Goal: Ask a question

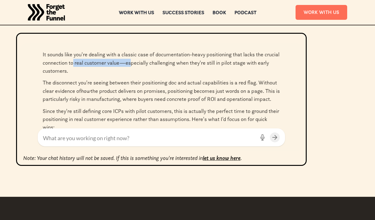
scroll to position [125, 0]
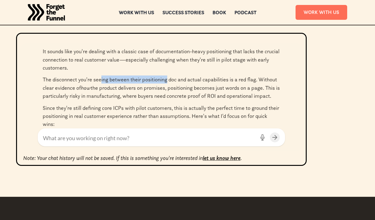
drag, startPoint x: 102, startPoint y: 78, endPoint x: 168, endPoint y: 80, distance: 65.9
click at [168, 80] on p "The disconnect you're seeing between their positioning doc and actual capabilit…" at bounding box center [162, 87] width 238 height 24
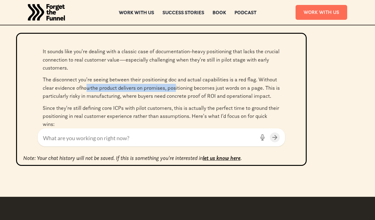
drag, startPoint x: 101, startPoint y: 87, endPoint x: 177, endPoint y: 86, distance: 75.5
click at [177, 86] on p "The disconnect you're seeing between their positioning doc and actual capabilit…" at bounding box center [162, 87] width 238 height 24
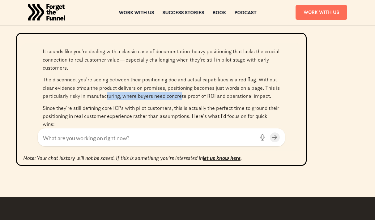
drag, startPoint x: 110, startPoint y: 96, endPoint x: 185, endPoint y: 96, distance: 74.9
click at [185, 96] on p "The disconnect you're seeing between their positioning doc and actual capabilit…" at bounding box center [162, 87] width 238 height 24
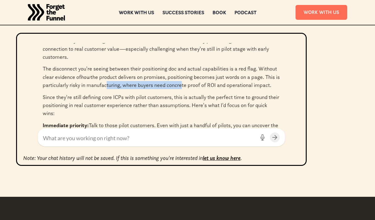
scroll to position [139, 0]
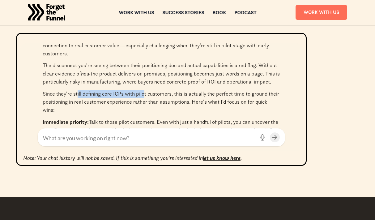
drag, startPoint x: 78, startPoint y: 95, endPoint x: 144, endPoint y: 95, distance: 66.2
click at [144, 95] on p "Since they're still defining core ICPs with pilot customers, this is actually t…" at bounding box center [162, 102] width 238 height 24
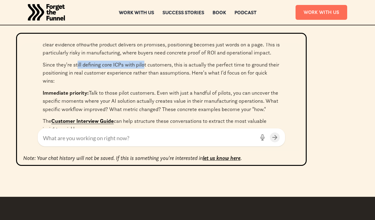
scroll to position [173, 0]
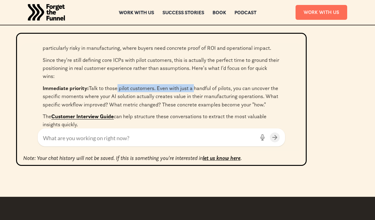
drag, startPoint x: 139, startPoint y: 87, endPoint x: 194, endPoint y: 86, distance: 55.4
click at [194, 86] on p "Immediate priority: Talk to those pilot customers. Even with just a handful of …" at bounding box center [162, 96] width 238 height 24
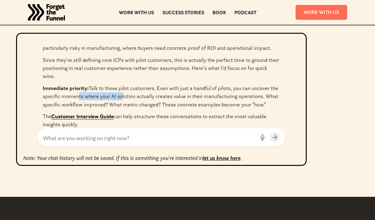
drag, startPoint x: 84, startPoint y: 96, endPoint x: 180, endPoint y: 92, distance: 96.3
click at [173, 92] on p "Immediate priority: Talk to those pilot customers. Even with just a handful of …" at bounding box center [162, 96] width 238 height 24
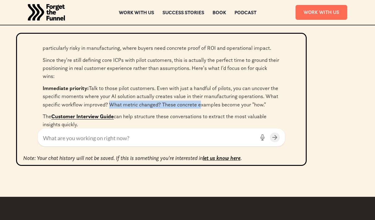
drag, startPoint x: 121, startPoint y: 105, endPoint x: 213, endPoint y: 101, distance: 92.3
click at [213, 101] on p "Immediate priority: Talk to those pilot customers. Even with just a handful of …" at bounding box center [162, 96] width 238 height 24
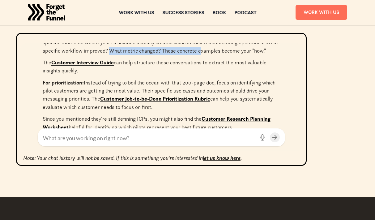
scroll to position [230, 0]
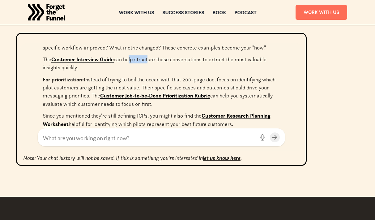
click at [154, 67] on p "The Customer Interview Guide can help structure these conversations to extract …" at bounding box center [162, 63] width 238 height 16
click at [100, 63] on link "Customer Interview Guide" at bounding box center [82, 59] width 62 height 7
click at [116, 99] on link "Customer Job-to-be-Done Prioritization Rubric" at bounding box center [155, 95] width 110 height 7
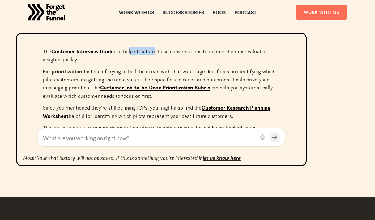
scroll to position [240, 0]
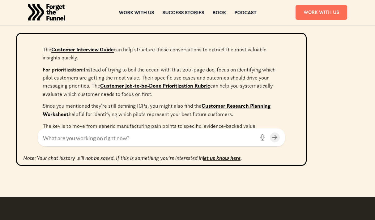
drag, startPoint x: 129, startPoint y: 75, endPoint x: 194, endPoint y: 75, distance: 64.7
click at [194, 75] on p "For prioritization: Instead of trying to boil the ocean with that 200-page doc,…" at bounding box center [162, 82] width 238 height 33
drag, startPoint x: 159, startPoint y: 76, endPoint x: 237, endPoint y: 76, distance: 77.3
click at [237, 76] on p "For prioritization: Instead of trying to boil the ocean with that 200-page doc,…" at bounding box center [162, 82] width 238 height 33
drag, startPoint x: 72, startPoint y: 84, endPoint x: 167, endPoint y: 85, distance: 94.7
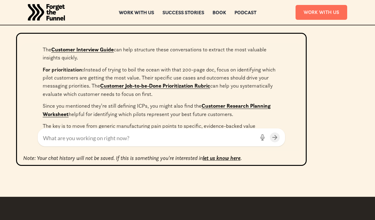
click at [167, 85] on p "For prioritization: Instead of trying to boil the ocean with that 200-page doc,…" at bounding box center [162, 82] width 238 height 33
drag, startPoint x: 217, startPoint y: 90, endPoint x: 247, endPoint y: 87, distance: 30.5
click at [247, 87] on p "For prioritization: Instead of trying to boil the ocean with that 200-page doc,…" at bounding box center [162, 82] width 238 height 33
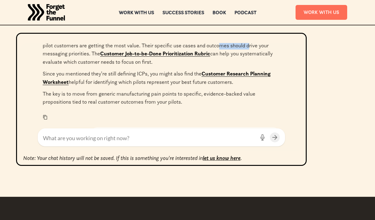
scroll to position [272, 0]
click at [227, 81] on link "Customer Research Planning Worksheet" at bounding box center [157, 77] width 228 height 15
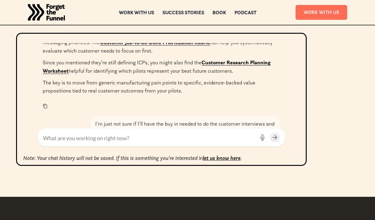
scroll to position [285, 0]
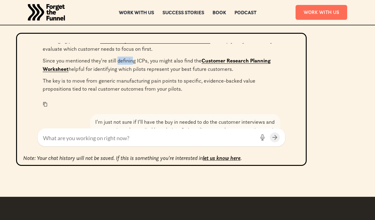
drag, startPoint x: 123, startPoint y: 69, endPoint x: 136, endPoint y: 69, distance: 13.0
click at [136, 69] on p "Since you mentioned they're still defining ICPs, you might also find the Custom…" at bounding box center [162, 65] width 238 height 16
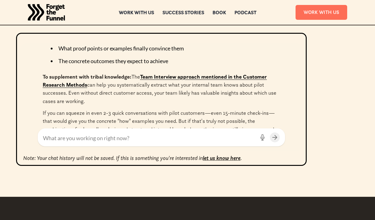
scroll to position [514, 0]
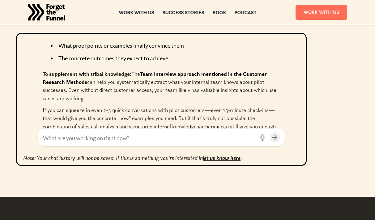
drag, startPoint x: 114, startPoint y: 81, endPoint x: 124, endPoint y: 81, distance: 10.2
click at [122, 77] on strong "To supplement with tribal knowledge:" at bounding box center [87, 74] width 89 height 7
click at [167, 83] on link "Team Interview approach mentioned in the Customer Research Methods" at bounding box center [155, 78] width 224 height 15
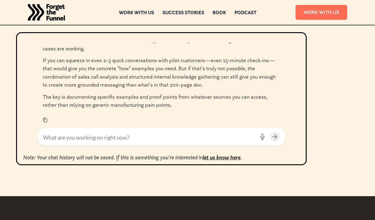
scroll to position [562, 0]
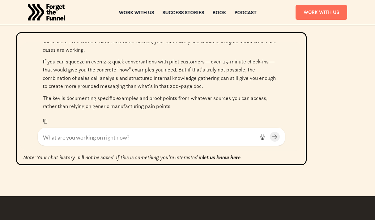
click at [99, 134] on textarea at bounding box center [149, 137] width 212 height 8
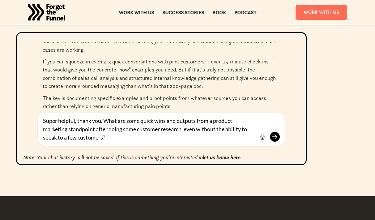
type textarea "Super helpful, thank you. What are some quick wins and outputs from a product m…"
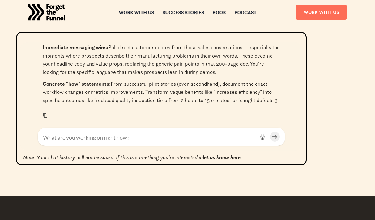
scroll to position [714, 0]
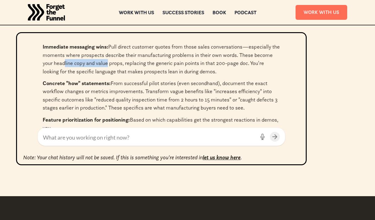
drag, startPoint x: 82, startPoint y: 70, endPoint x: 126, endPoint y: 70, distance: 43.6
click at [126, 70] on p "Immediate messaging wins: Pull direct customer quotes from those sales conversa…" at bounding box center [162, 59] width 238 height 33
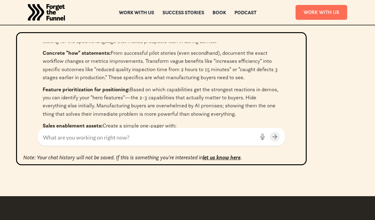
scroll to position [748, 0]
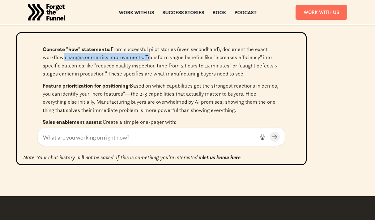
drag, startPoint x: 63, startPoint y: 63, endPoint x: 149, endPoint y: 63, distance: 85.7
click at [149, 63] on p "Concrete "how" statements: From successful pilot stories (even secondhand), doc…" at bounding box center [162, 61] width 238 height 33
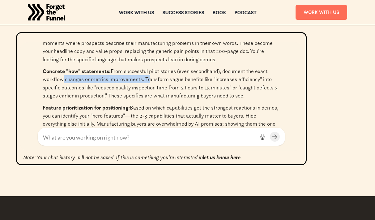
scroll to position [781, 0]
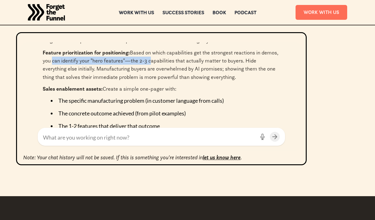
drag, startPoint x: 69, startPoint y: 69, endPoint x: 167, endPoint y: 70, distance: 97.8
click at [167, 70] on p "Feature prioritization for positioning: Based on which capabilities get the str…" at bounding box center [162, 65] width 238 height 33
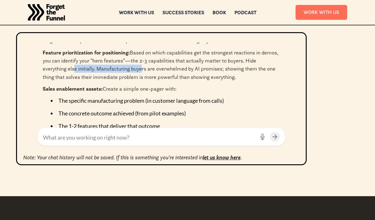
drag, startPoint x: 71, startPoint y: 76, endPoint x: 140, endPoint y: 76, distance: 68.1
click at [140, 76] on p "Feature prioritization for positioning: Based on which capabilities get the str…" at bounding box center [162, 65] width 238 height 33
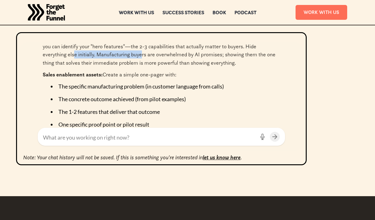
scroll to position [796, 0]
drag, startPoint x: 118, startPoint y: 83, endPoint x: 148, endPoint y: 84, distance: 29.4
click at [145, 78] on p "Sales enablement assets: Create a simple one-pager with:" at bounding box center [162, 74] width 238 height 8
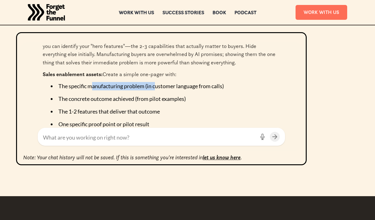
drag, startPoint x: 91, startPoint y: 98, endPoint x: 157, endPoint y: 98, distance: 65.6
click at [157, 90] on li "The specific manufacturing problem (in customer language from calls)" at bounding box center [164, 86] width 226 height 8
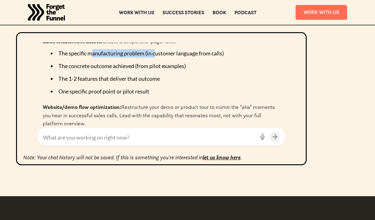
scroll to position [834, 0]
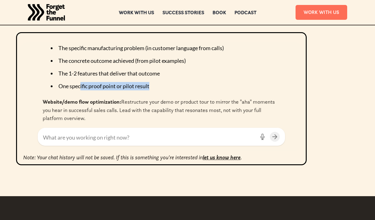
drag, startPoint x: 81, startPoint y: 96, endPoint x: 159, endPoint y: 96, distance: 77.3
click at [159, 90] on li "One specific proof point or pilot result" at bounding box center [164, 86] width 226 height 8
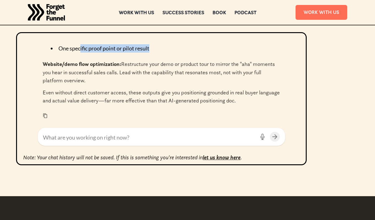
scroll to position [880, 0]
click at [117, 142] on div at bounding box center [161, 137] width 247 height 18
click at [109, 138] on textarea at bounding box center [149, 137] width 212 height 8
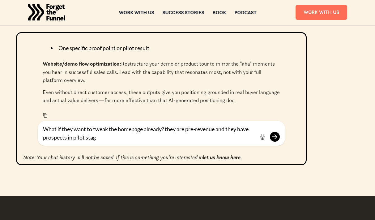
type textarea "What if they want to tweak the homepage already? they are pre-revenue and they …"
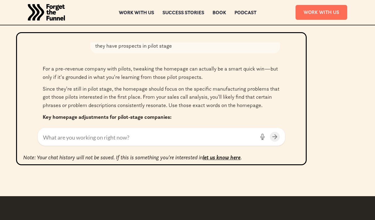
scroll to position [972, 0]
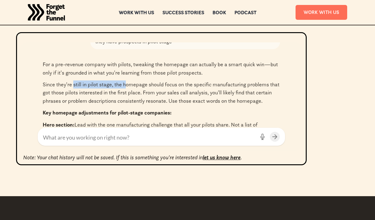
drag, startPoint x: 73, startPoint y: 91, endPoint x: 127, endPoint y: 91, distance: 53.8
click at [127, 91] on p "Since they're still in pilot stage, the homepage should focus on the specific m…" at bounding box center [162, 92] width 238 height 24
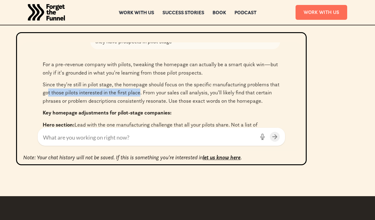
drag, startPoint x: 58, startPoint y: 101, endPoint x: 152, endPoint y: 97, distance: 94.4
click at [152, 97] on p "Since they're still in pilot stage, the homepage should focus on the specific m…" at bounding box center [162, 92] width 238 height 24
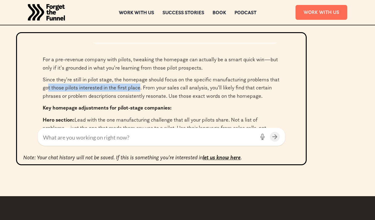
scroll to position [978, 0]
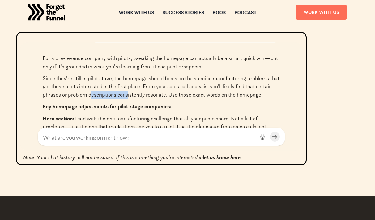
drag, startPoint x: 109, startPoint y: 104, endPoint x: 181, endPoint y: 104, distance: 71.8
click at [179, 99] on p "Since they're still in pilot stage, the homepage should focus on the specific m…" at bounding box center [162, 86] width 238 height 24
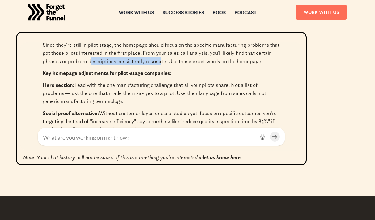
scroll to position [1019, 0]
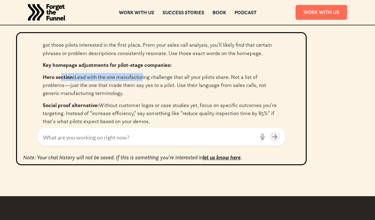
drag, startPoint x: 61, startPoint y: 95, endPoint x: 141, endPoint y: 93, distance: 79.9
click at [141, 93] on p "Hero section: Lead with the one manufacturing challenge that all your pilots sh…" at bounding box center [162, 85] width 238 height 24
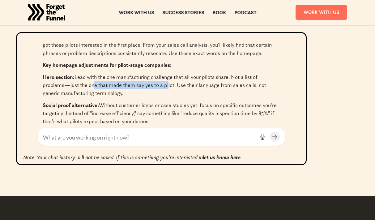
drag, startPoint x: 93, startPoint y: 101, endPoint x: 166, endPoint y: 100, distance: 73.3
click at [166, 97] on p "Hero section: Lead with the one manufacturing challenge that all your pilots sh…" at bounding box center [162, 85] width 238 height 24
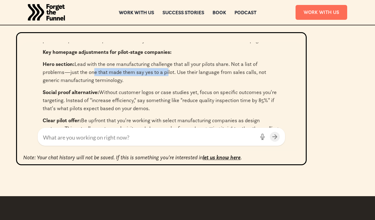
scroll to position [1034, 0]
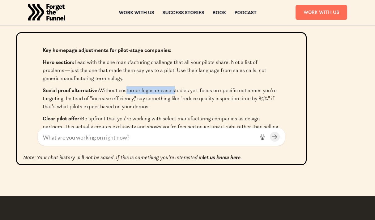
drag, startPoint x: 125, startPoint y: 107, endPoint x: 175, endPoint y: 108, distance: 49.8
click at [175, 108] on p "Social proof alternative: Without customer logos or case studies yet, focus on …" at bounding box center [162, 98] width 238 height 24
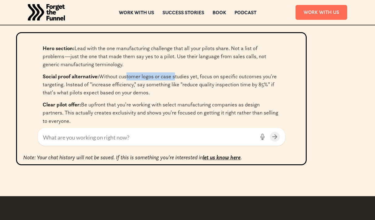
scroll to position [1049, 0]
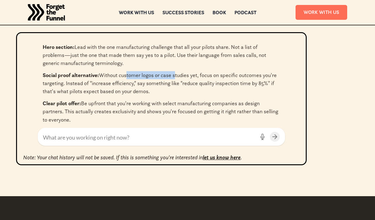
drag, startPoint x: 126, startPoint y: 101, endPoint x: 170, endPoint y: 107, distance: 44.5
click at [170, 96] on p "Social proof alternative: Without customer logos or case studies yet, focus on …" at bounding box center [162, 83] width 238 height 24
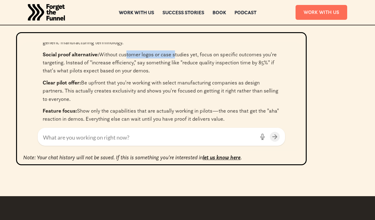
scroll to position [1078, 0]
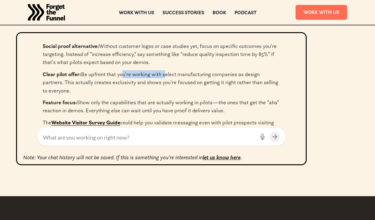
drag, startPoint x: 122, startPoint y: 88, endPoint x: 164, endPoint y: 88, distance: 42.1
click at [164, 88] on p "Clear pilot offer: Be upfront that you're working with select manufacturing com…" at bounding box center [162, 82] width 238 height 24
drag, startPoint x: 146, startPoint y: 100, endPoint x: 201, endPoint y: 100, distance: 55.1
click at [201, 95] on p "Clear pilot offer: Be upfront that you're working with select manufacturing com…" at bounding box center [162, 82] width 238 height 24
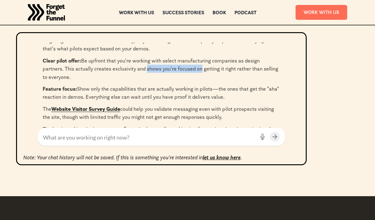
scroll to position [1094, 0]
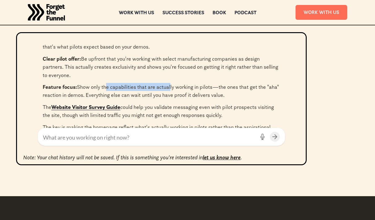
drag, startPoint x: 103, startPoint y: 104, endPoint x: 170, endPoint y: 104, distance: 66.8
click at [170, 99] on p "Feature focus: Show only the capabilities that are actually working in pilots—t…" at bounding box center [162, 91] width 238 height 16
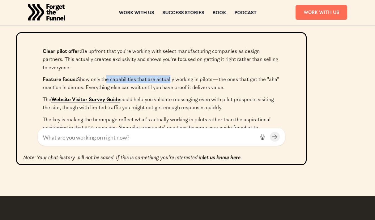
scroll to position [1108, 0]
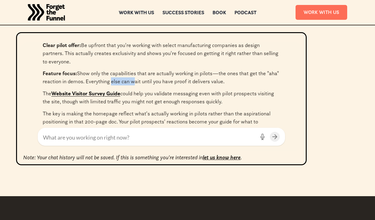
drag, startPoint x: 125, startPoint y: 96, endPoint x: 158, endPoint y: 96, distance: 33.7
click at [152, 86] on p "Feature focus: Show only the capabilities that are actually working in pilots—t…" at bounding box center [162, 77] width 238 height 16
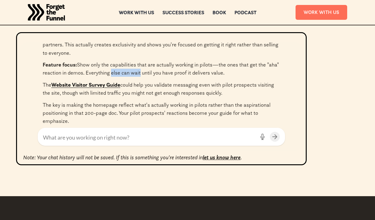
click at [96, 88] on link "Website Visitor Survey Guide" at bounding box center [85, 84] width 69 height 7
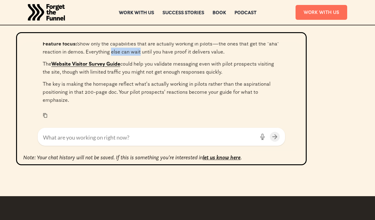
scroll to position [1154, 0]
click at [71, 135] on textarea at bounding box center [149, 137] width 212 height 8
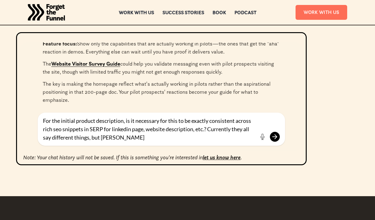
type textarea "For the initial product description, is it necessary for this to be exactly con…"
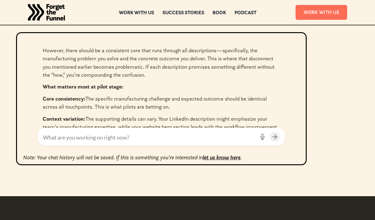
scroll to position [1306, 0]
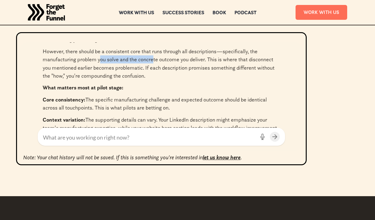
drag, startPoint x: 99, startPoint y: 75, endPoint x: 155, endPoint y: 75, distance: 55.7
click at [155, 75] on p "However, there should be a consistent core that runs through all descriptions—s…" at bounding box center [162, 63] width 238 height 33
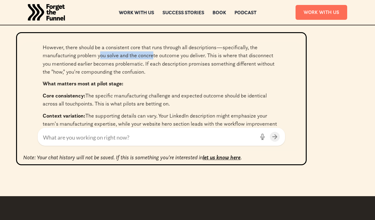
scroll to position [1312, 0]
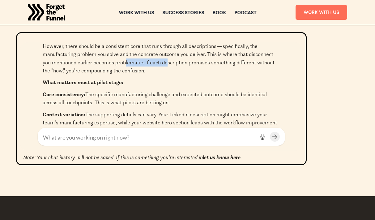
drag, startPoint x: 128, startPoint y: 78, endPoint x: 167, endPoint y: 78, distance: 39.3
click at [167, 75] on p "However, there should be a consistent core that runs through all descriptions—s…" at bounding box center [162, 58] width 238 height 33
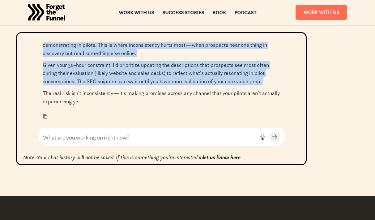
scroll to position [1418, 0]
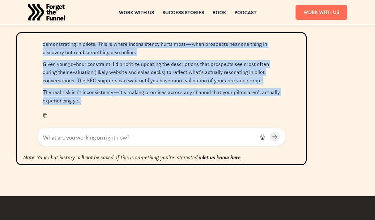
drag, startPoint x: 44, startPoint y: 87, endPoint x: 144, endPoint y: 114, distance: 104.3
copy div "Lore ipsumdolors: Ame consecte adipiscingeli seddoeius tem incididu utlabor etd…"
click at [142, 134] on textarea at bounding box center [149, 137] width 212 height 8
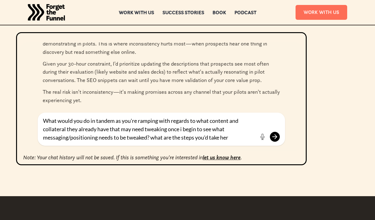
type textarea "What would you do in tandem as you're ramping with regards to what content and …"
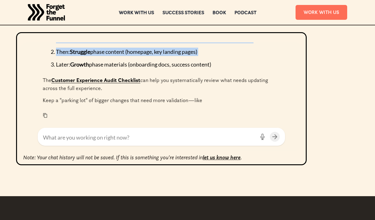
scroll to position [1791, 0]
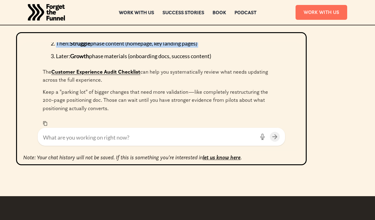
drag, startPoint x: 44, startPoint y: 62, endPoint x: 223, endPoint y: 69, distance: 179.3
copy div "Lorem 3: Ipsum dolorsita con adipis (elits doeiusmod te incid utlab) Etdol ma a…"
click at [88, 75] on link "Customer Experience Audit Checklist" at bounding box center [95, 71] width 89 height 7
